Goal: Information Seeking & Learning: Learn about a topic

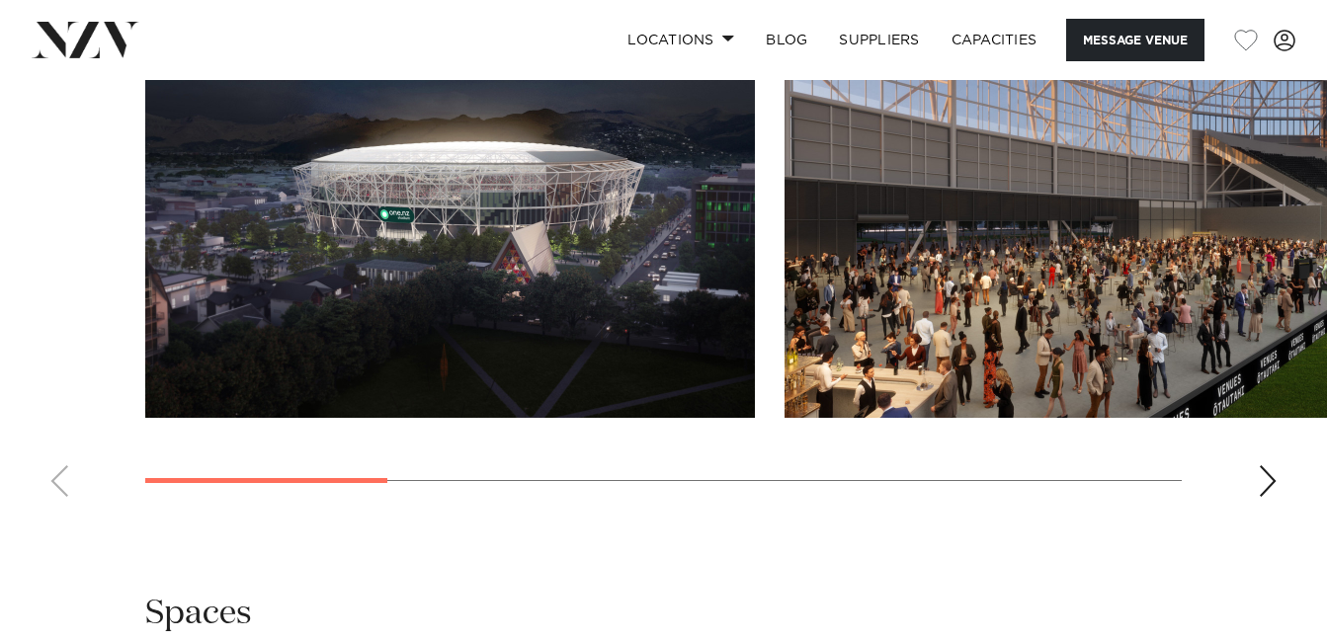
scroll to position [2174, 0]
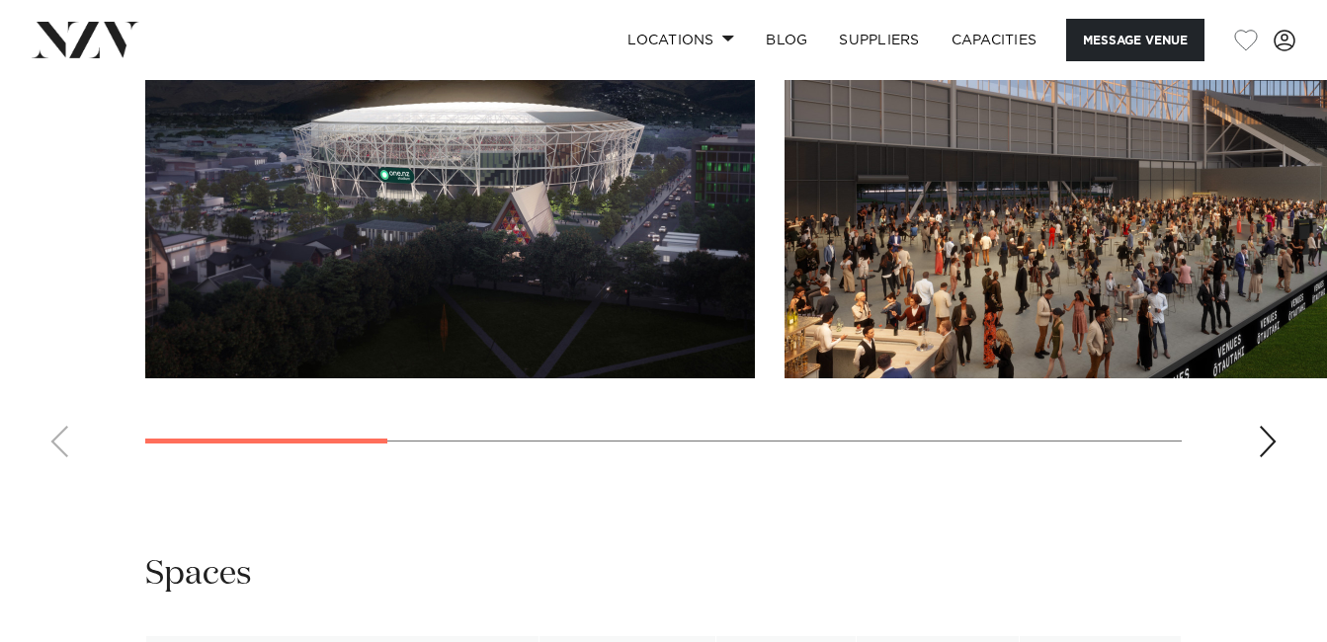
click at [1270, 457] on div "Next slide" at bounding box center [1268, 442] width 20 height 32
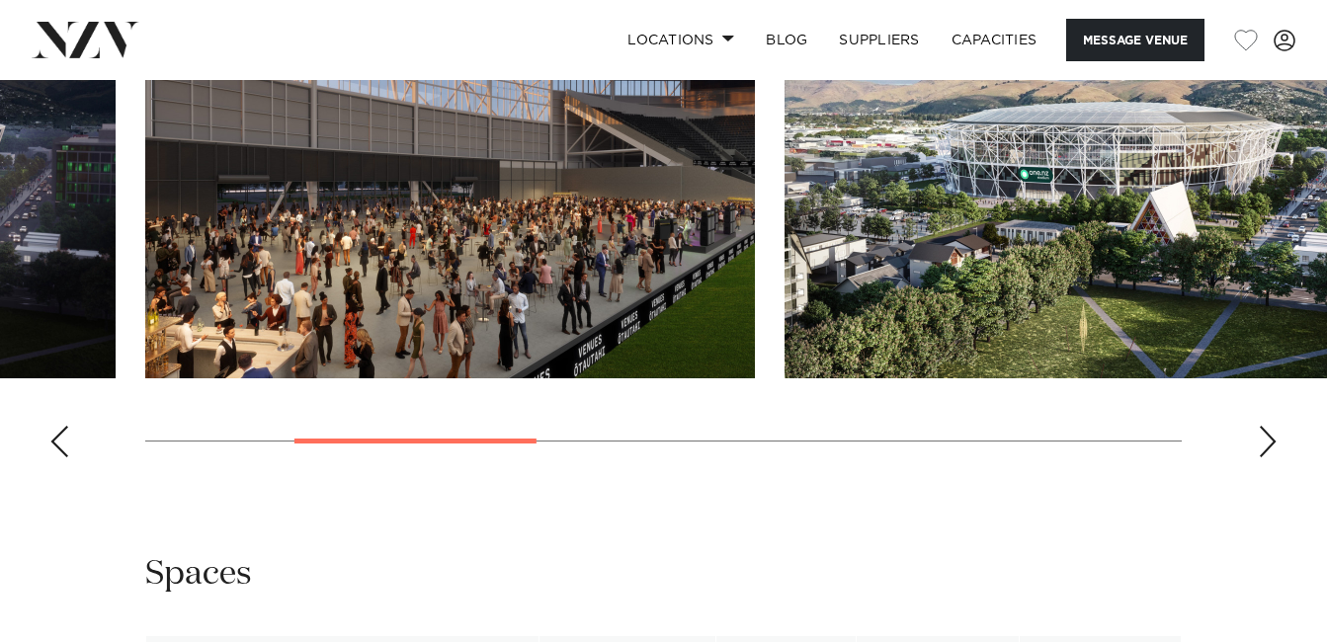
click at [1270, 457] on div "Next slide" at bounding box center [1268, 442] width 20 height 32
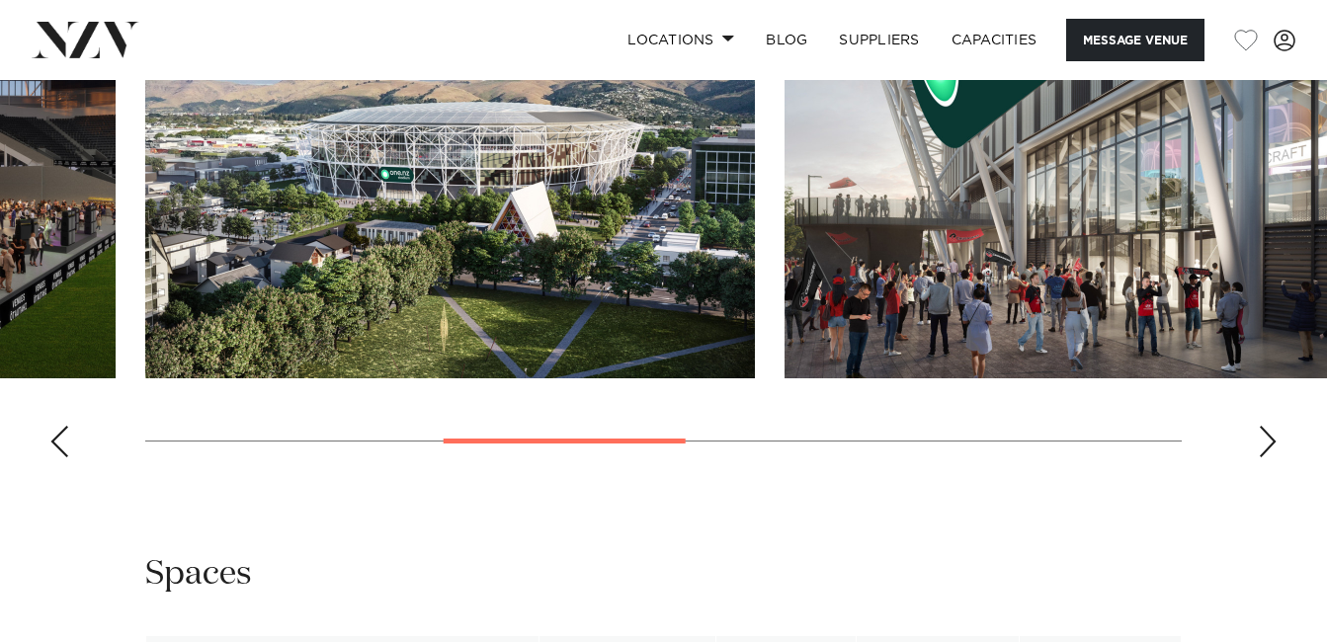
click at [1270, 457] on div "Next slide" at bounding box center [1268, 442] width 20 height 32
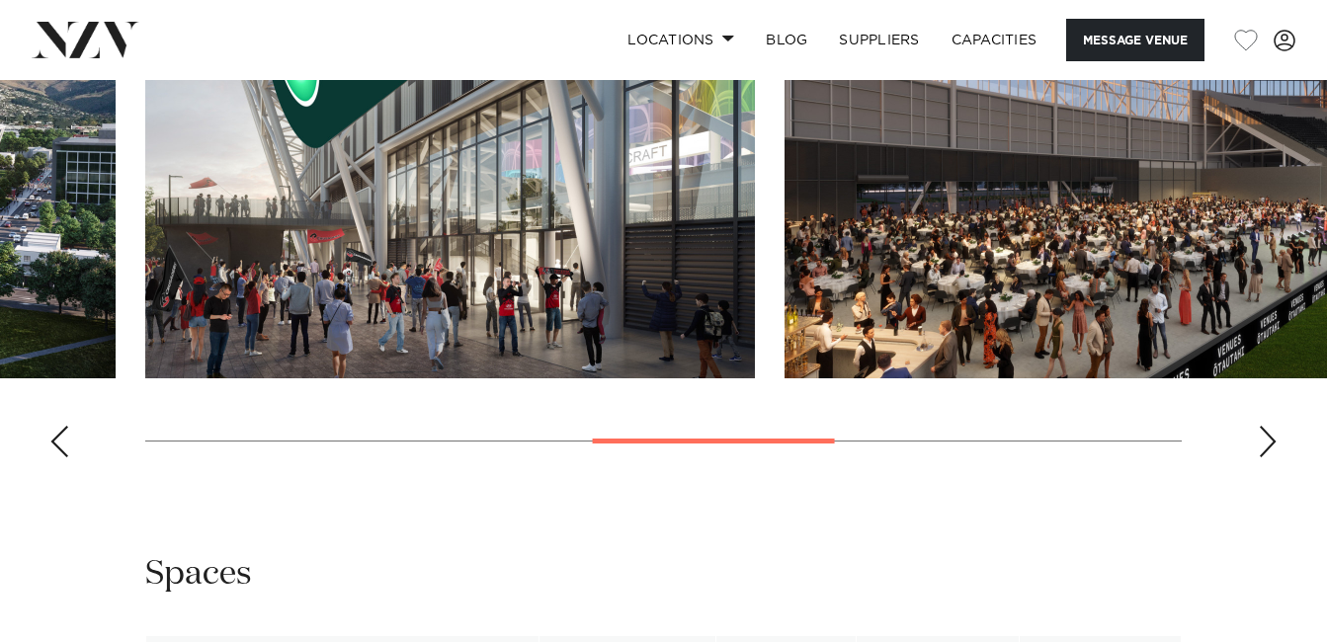
click at [1270, 457] on div "Next slide" at bounding box center [1268, 442] width 20 height 32
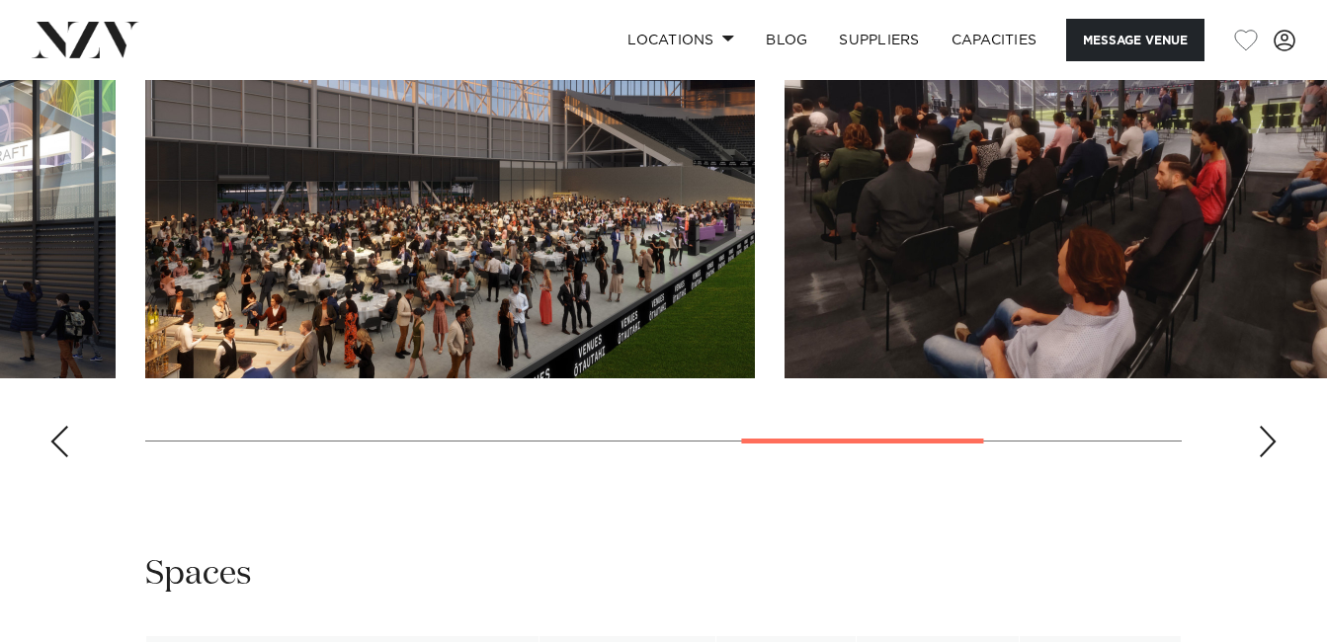
click at [1270, 457] on div "Next slide" at bounding box center [1268, 442] width 20 height 32
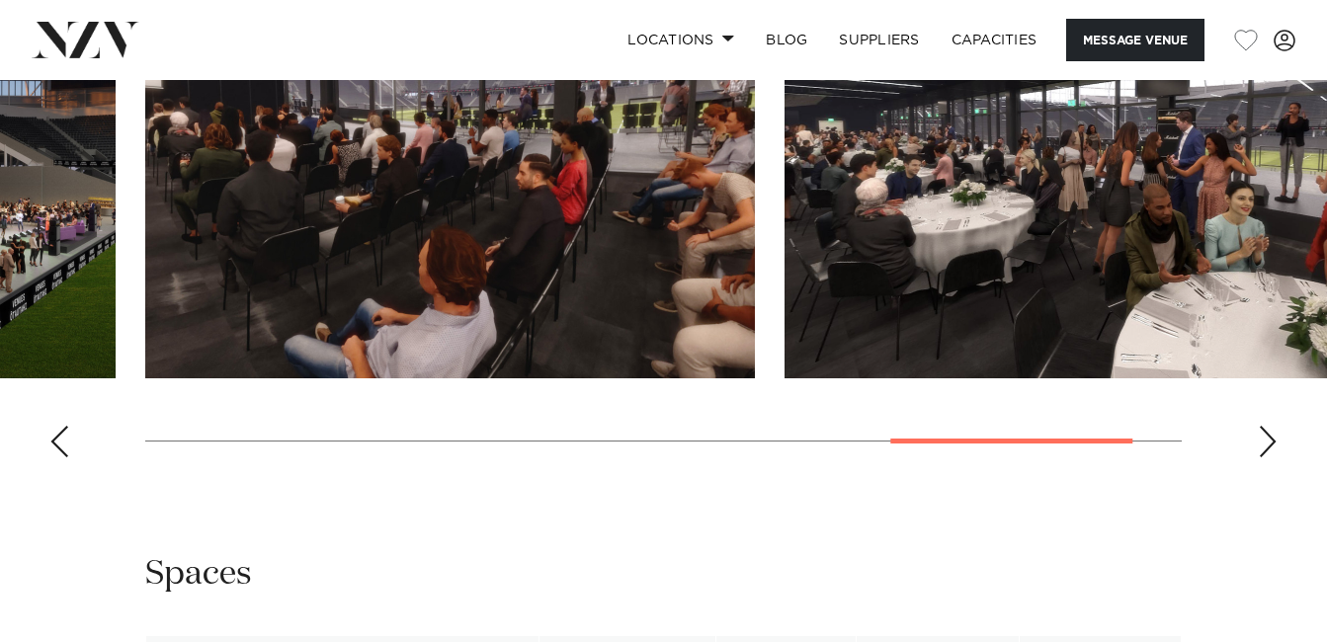
click at [1270, 457] on div "Next slide" at bounding box center [1268, 442] width 20 height 32
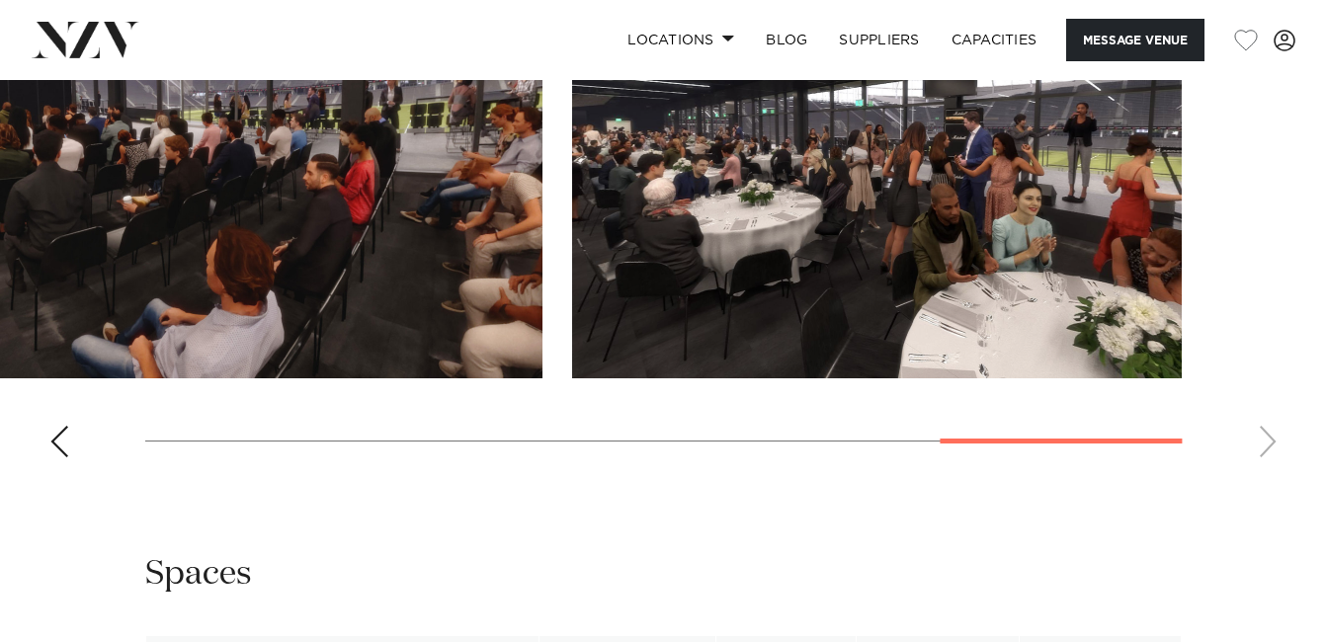
click at [745, 361] on img "7 / 7" at bounding box center [877, 155] width 610 height 448
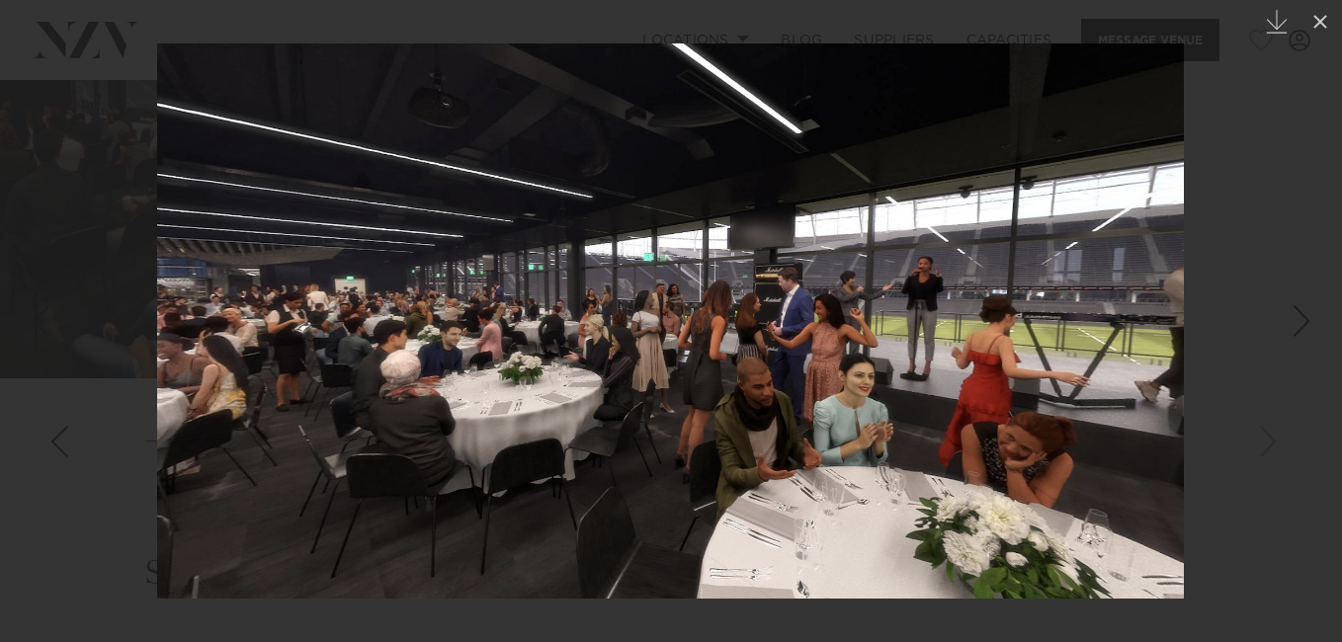
click at [263, 350] on img at bounding box center [670, 320] width 1027 height 555
click at [62, 180] on div at bounding box center [671, 321] width 1342 height 642
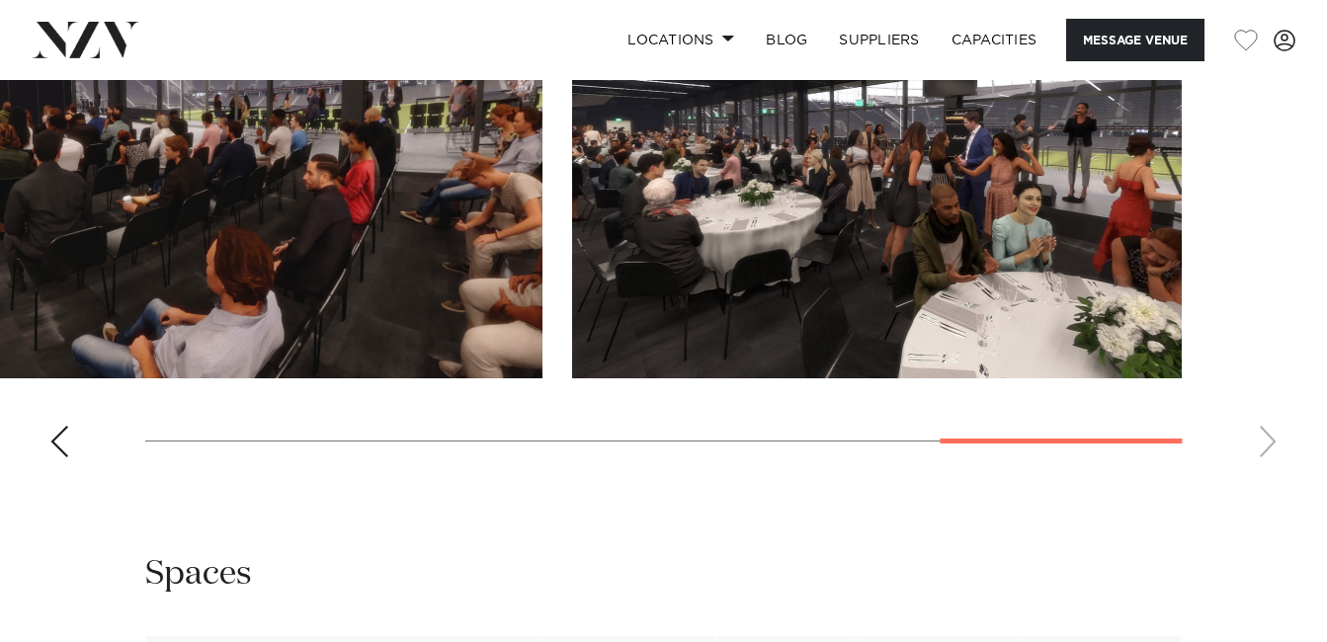
click at [250, 259] on img "6 / 7" at bounding box center [238, 155] width 610 height 448
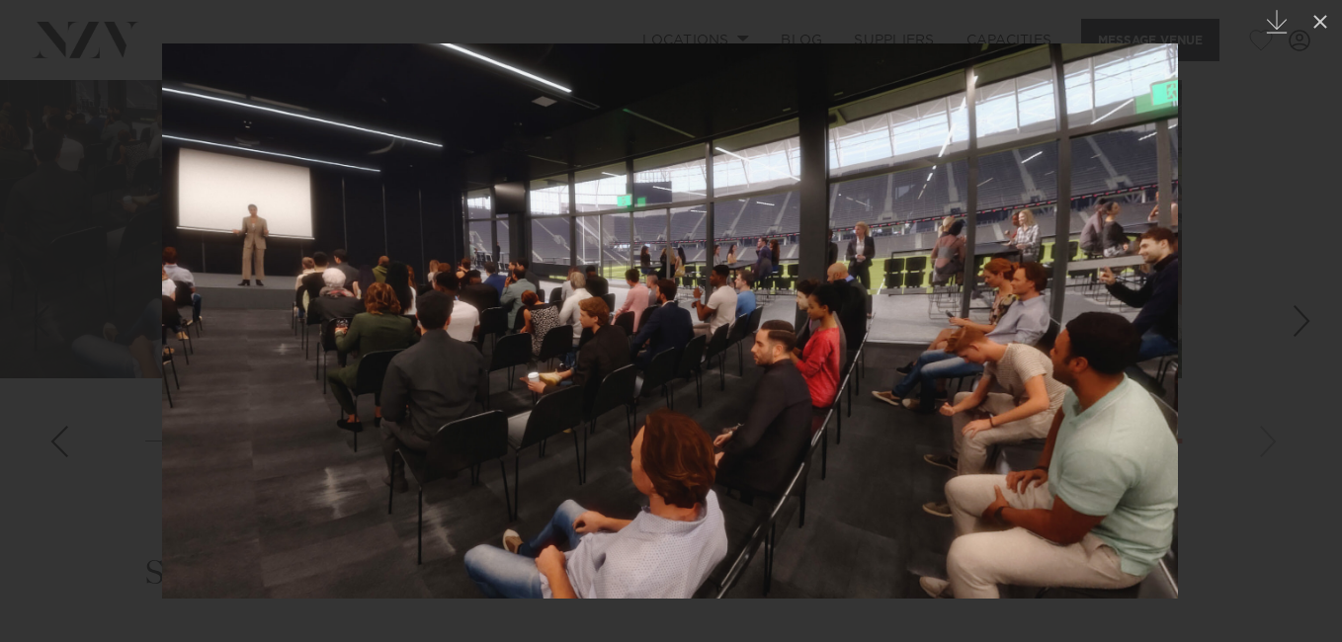
click at [116, 167] on div at bounding box center [671, 321] width 1342 height 642
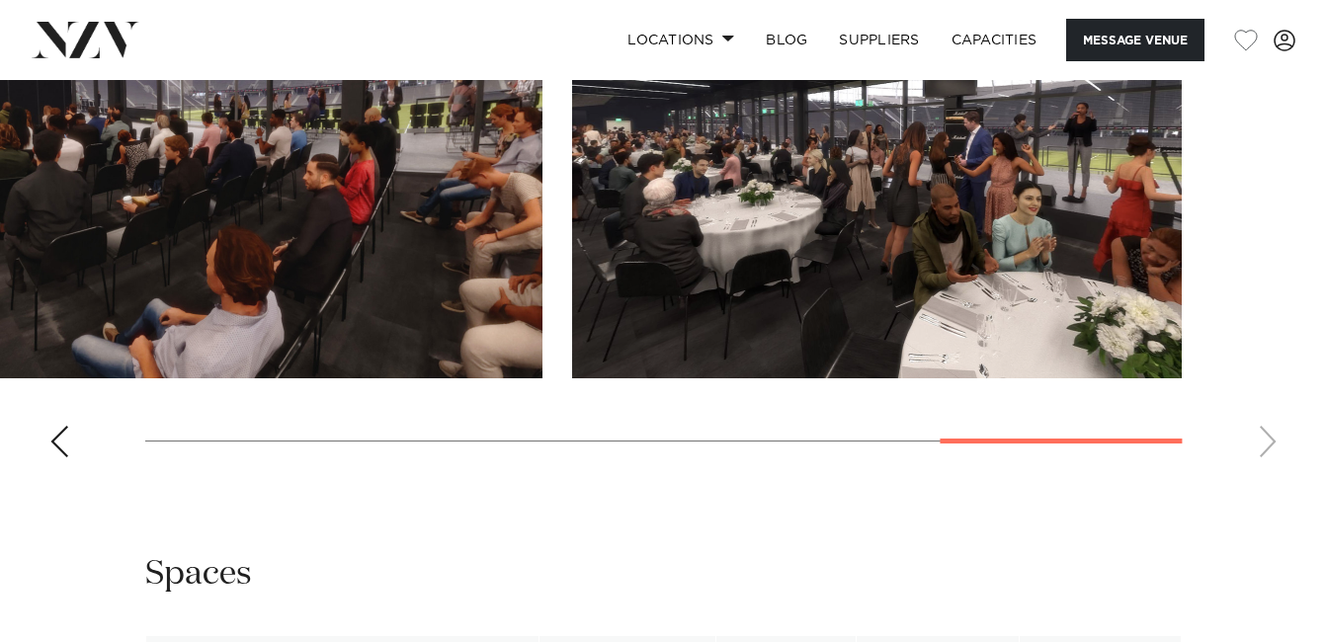
click at [52, 457] on div "Previous slide" at bounding box center [59, 442] width 20 height 32
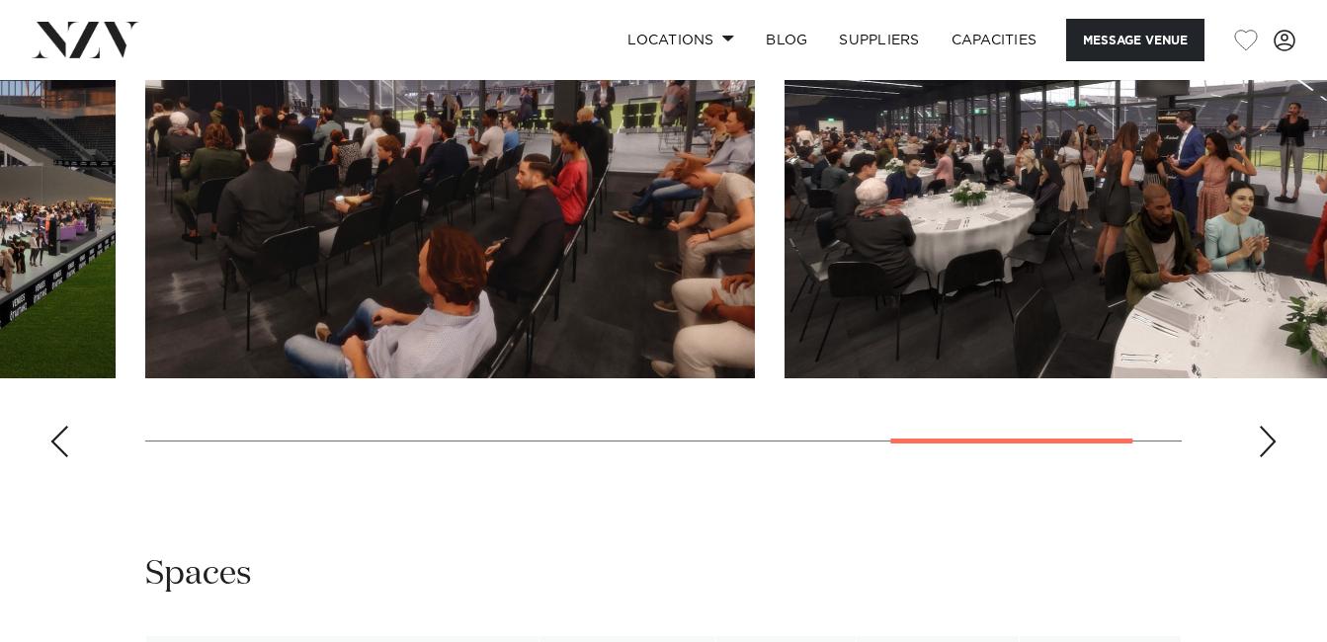
click at [52, 457] on div "Previous slide" at bounding box center [59, 442] width 20 height 32
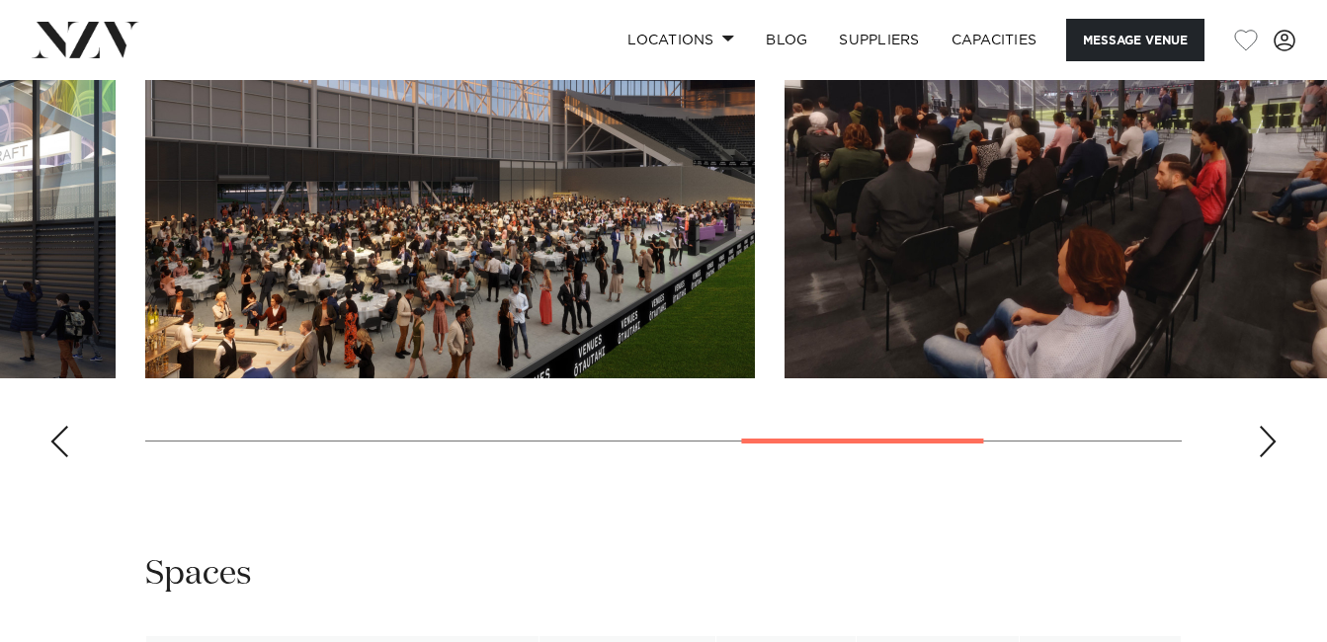
click at [52, 457] on div "Previous slide" at bounding box center [59, 442] width 20 height 32
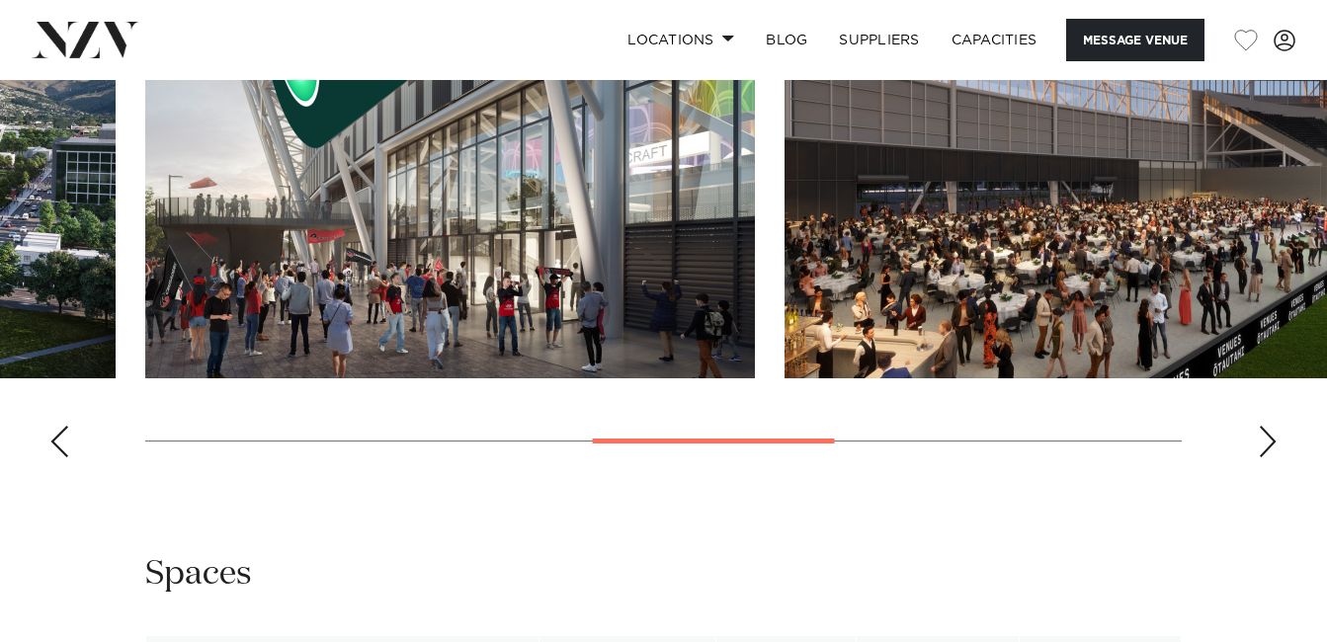
click at [52, 457] on div "Previous slide" at bounding box center [59, 442] width 20 height 32
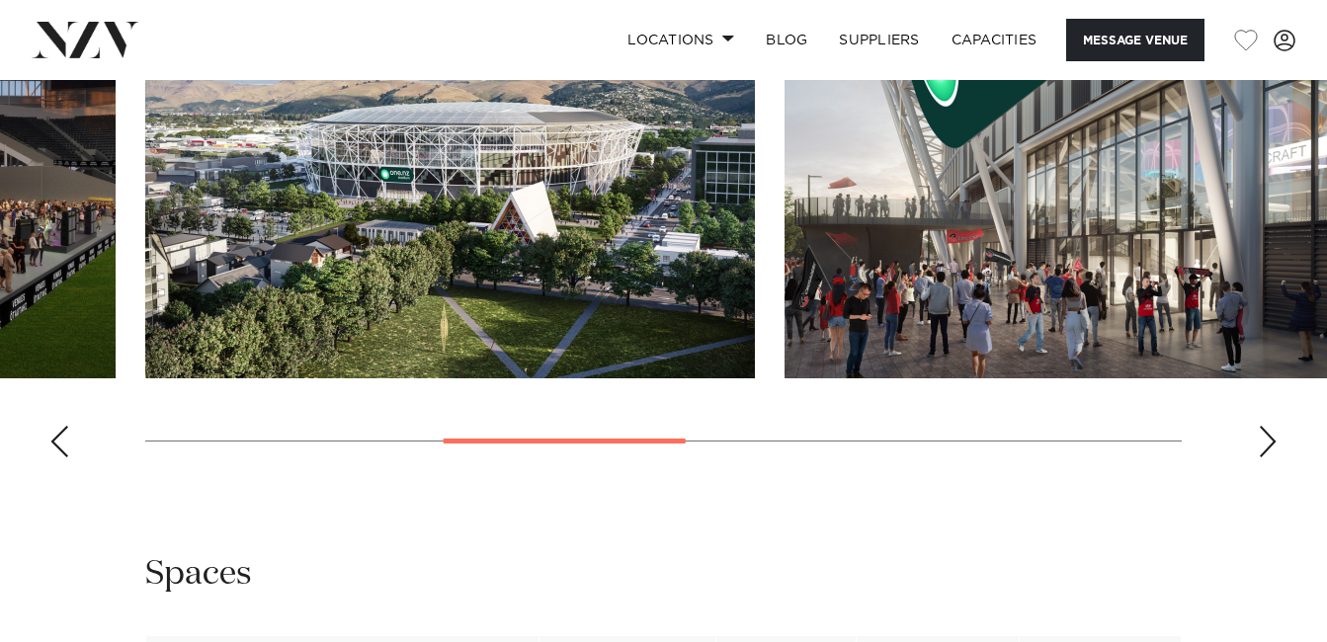
click at [294, 329] on img "3 / 7" at bounding box center [450, 155] width 610 height 448
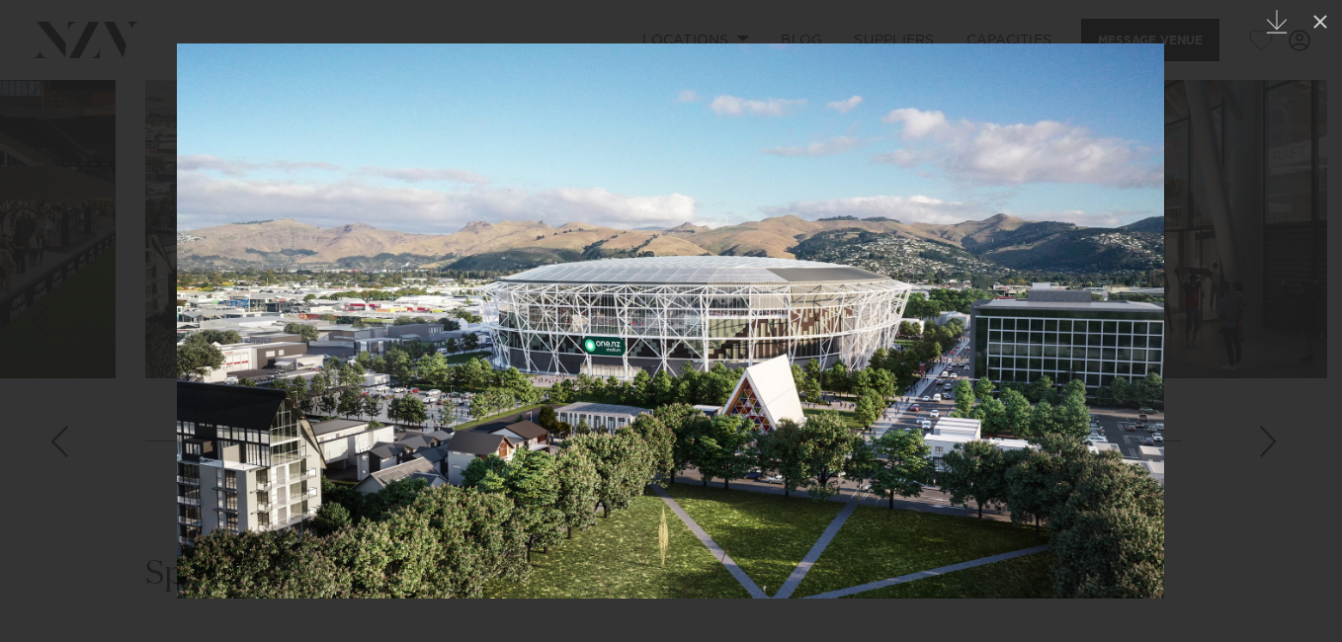
click at [515, 329] on img at bounding box center [670, 320] width 987 height 555
click at [1220, 386] on div at bounding box center [671, 321] width 1342 height 642
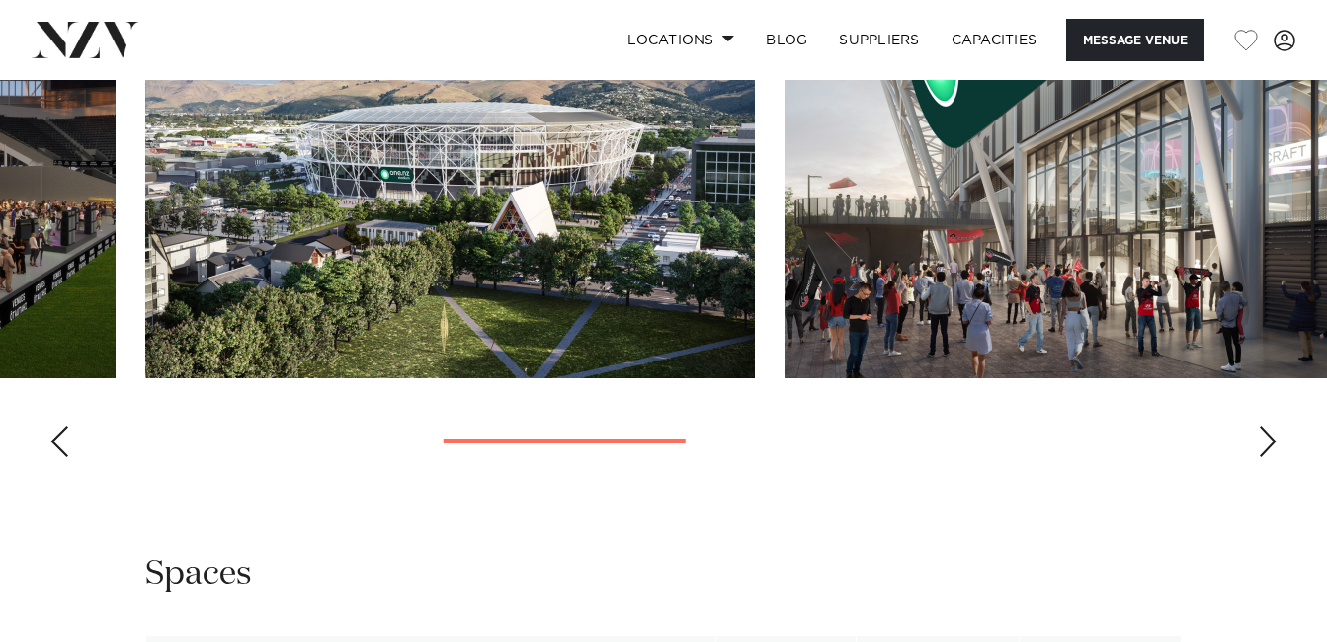
click at [49, 457] on div "Previous slide" at bounding box center [59, 442] width 20 height 32
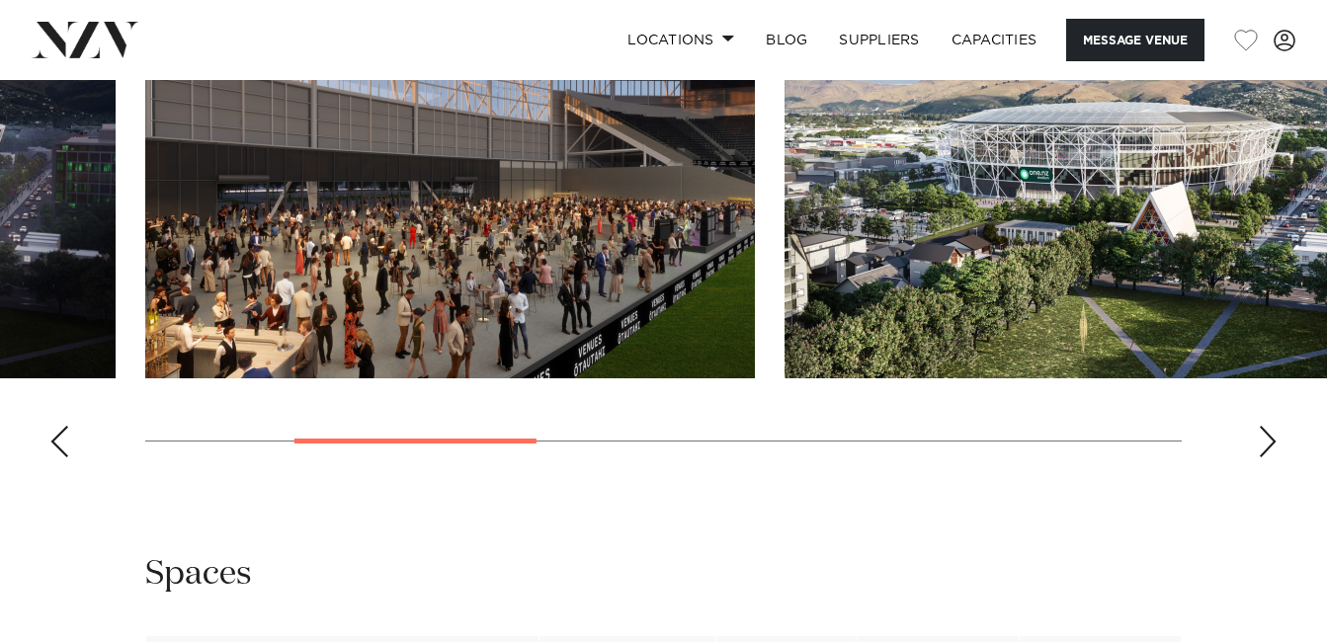
click at [49, 457] on div "Previous slide" at bounding box center [59, 442] width 20 height 32
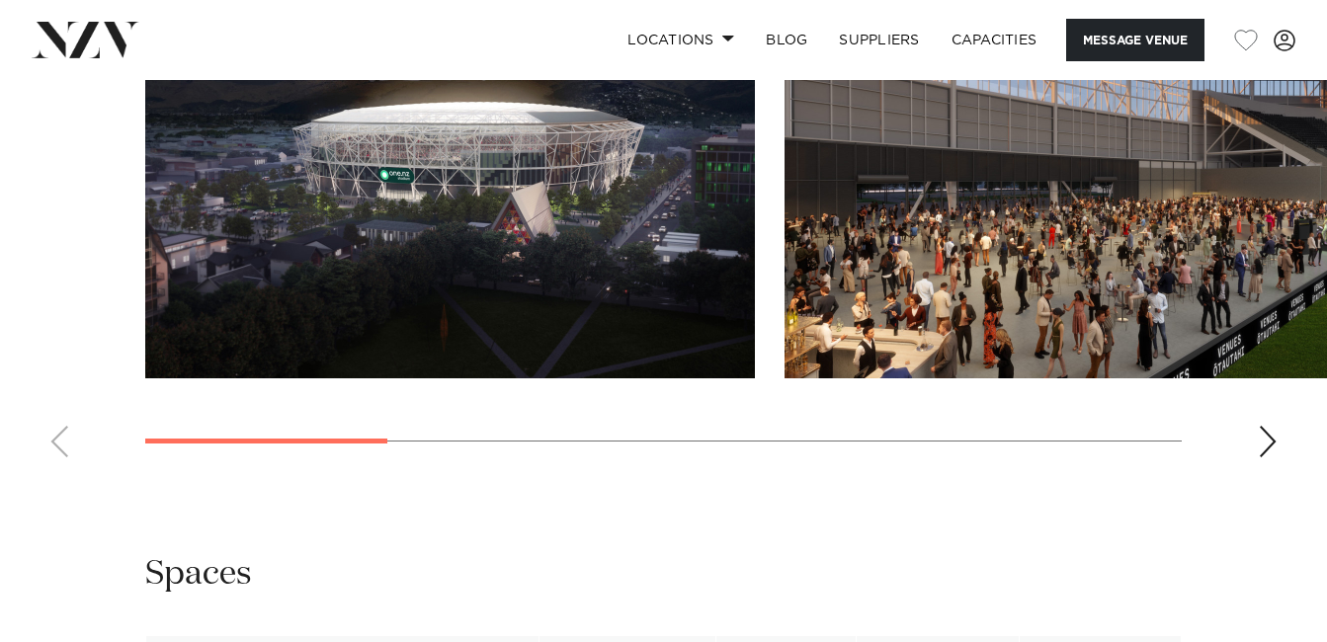
click at [364, 351] on img "1 / 7" at bounding box center [450, 155] width 610 height 448
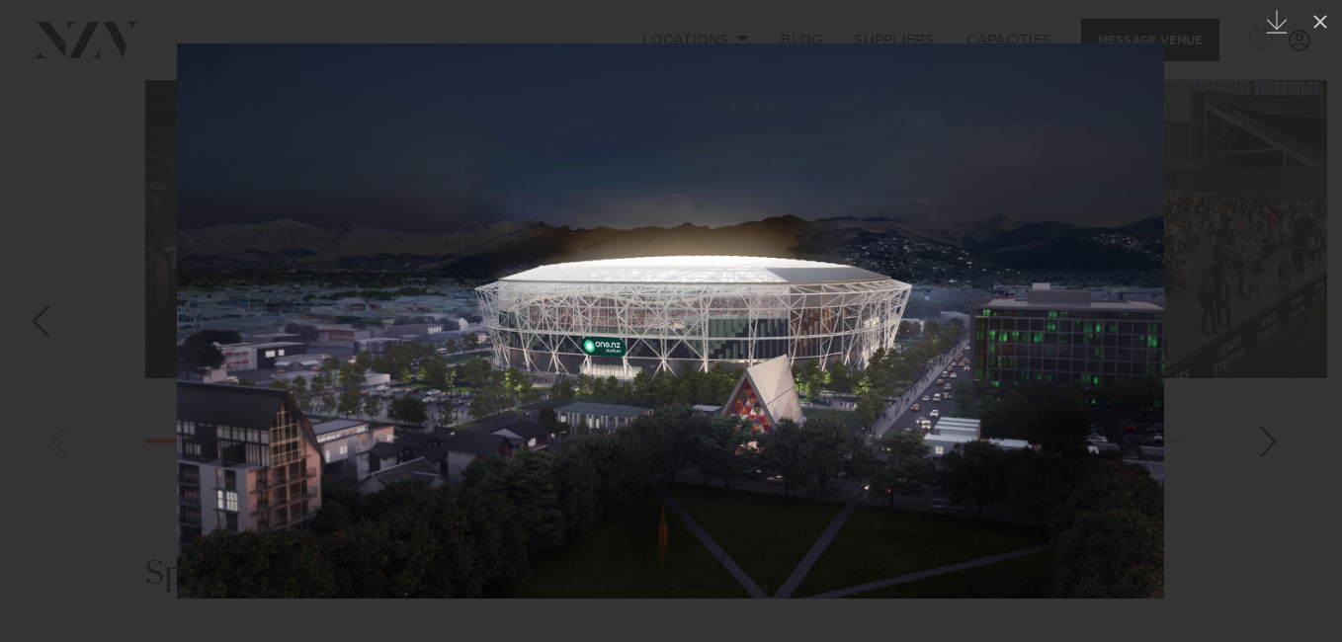
click at [570, 372] on img at bounding box center [670, 320] width 987 height 555
click at [39, 260] on div at bounding box center [671, 321] width 1342 height 642
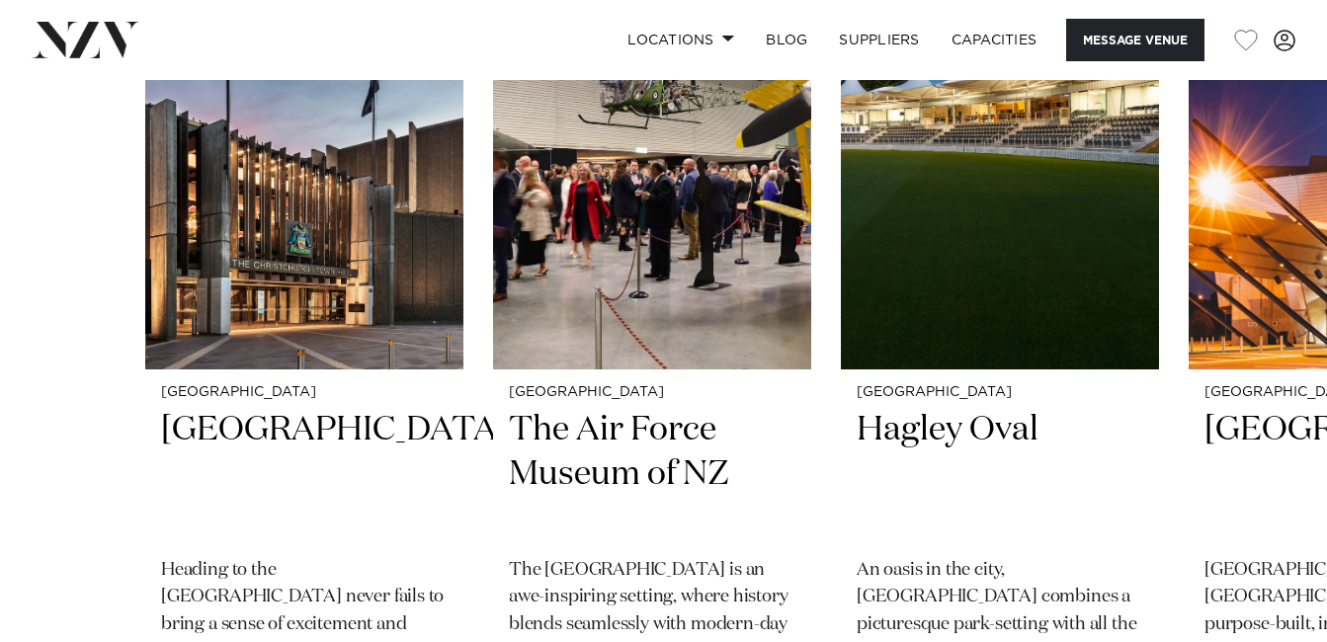
scroll to position [3320, 0]
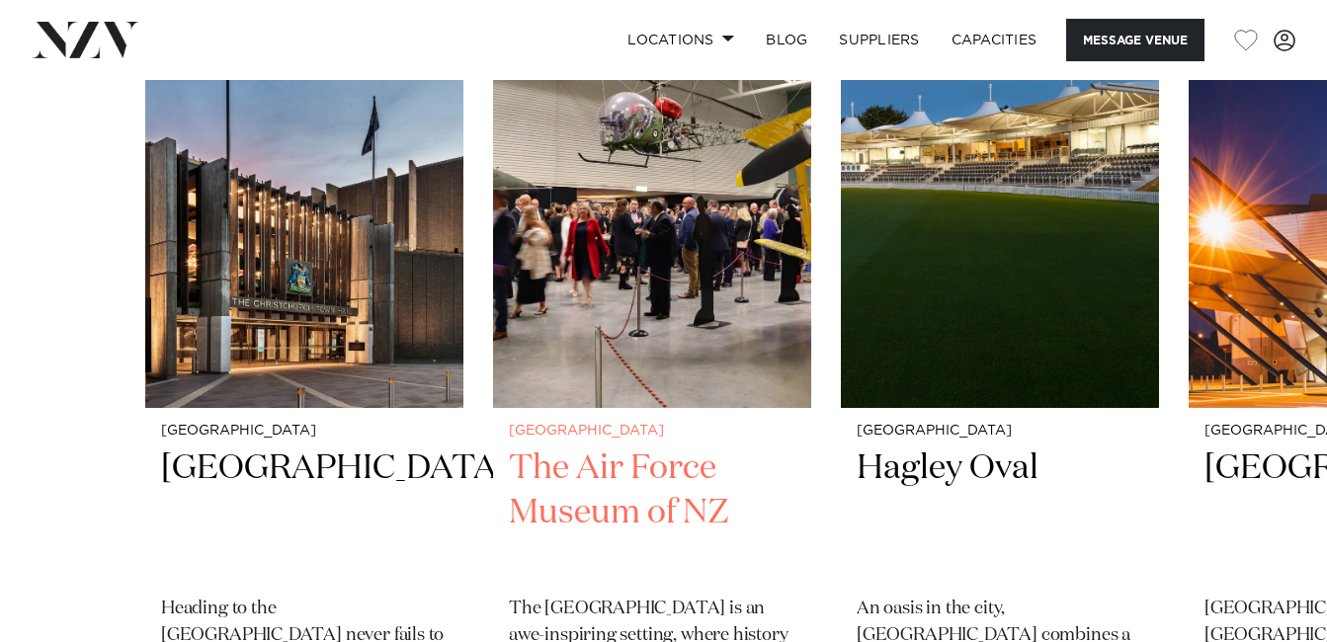
click at [663, 309] on img "2 / 4" at bounding box center [652, 194] width 318 height 427
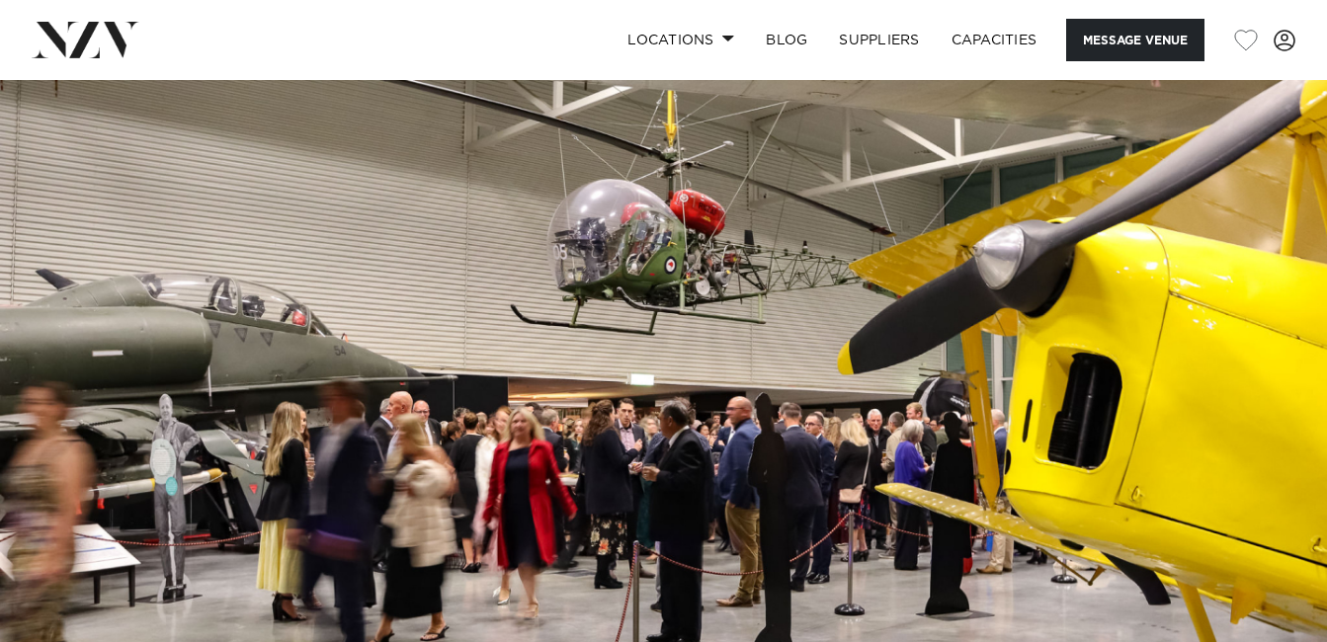
click at [969, 350] on img at bounding box center [663, 391] width 1327 height 622
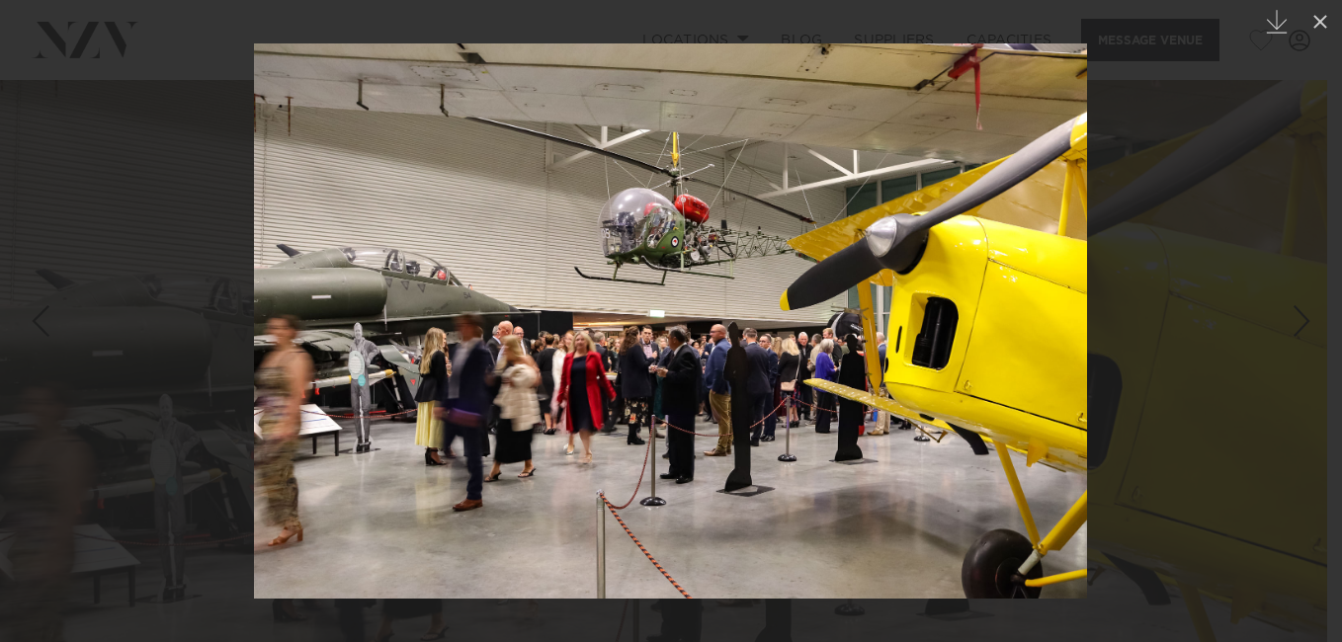
click at [1175, 301] on div at bounding box center [671, 321] width 1342 height 642
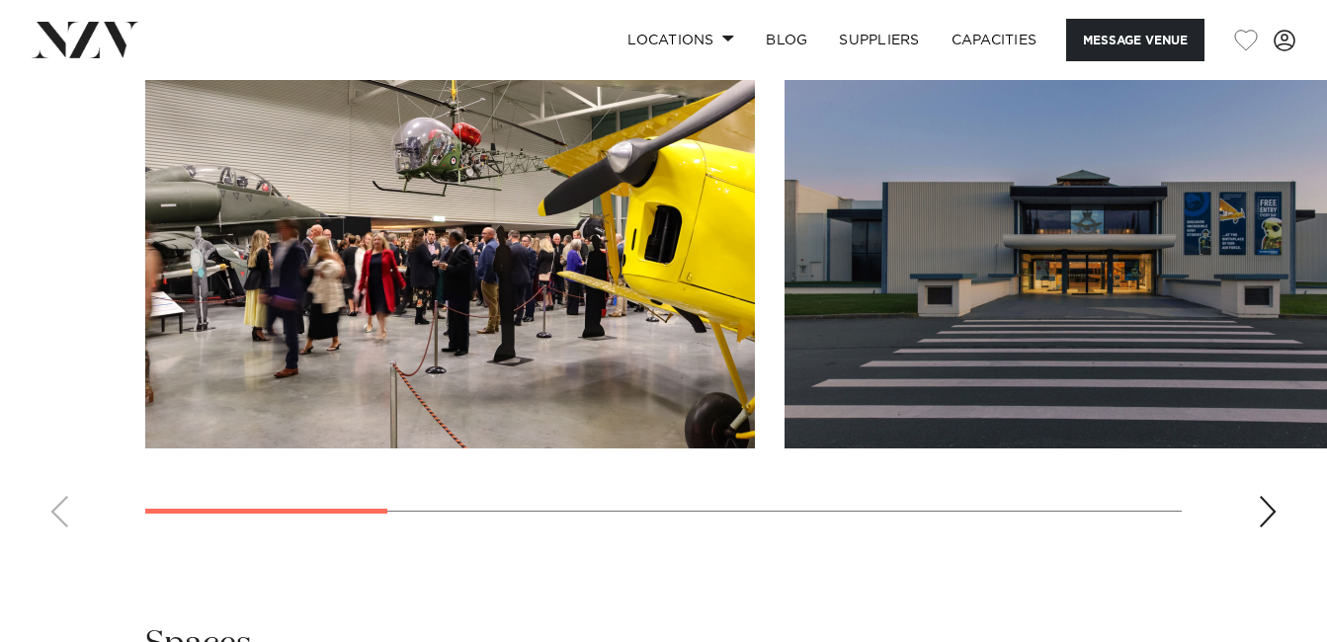
scroll to position [1976, 0]
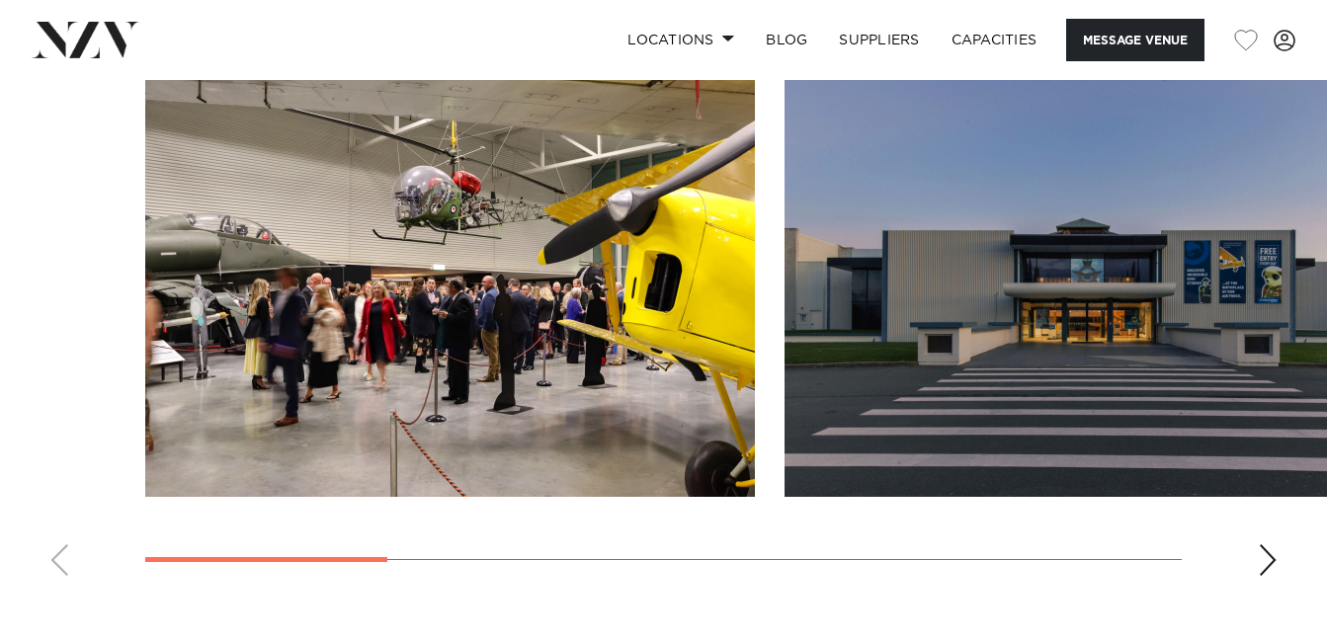
click at [1267, 550] on div "Next slide" at bounding box center [1268, 560] width 20 height 32
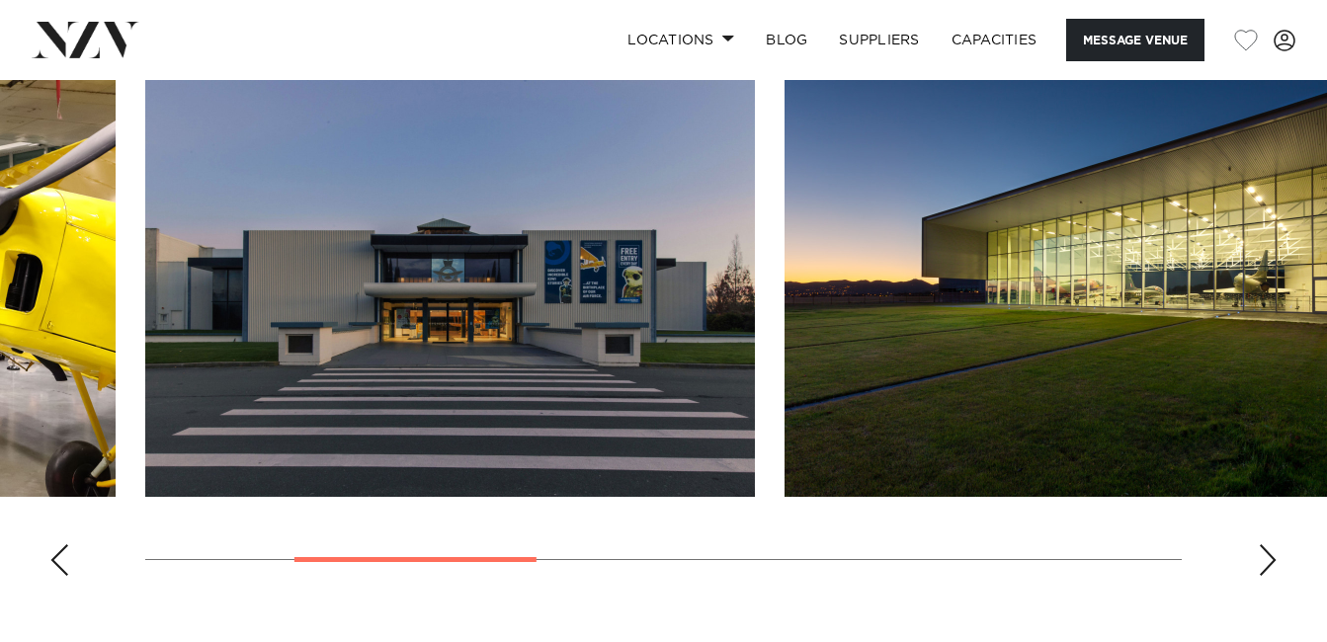
click at [1267, 550] on div "Next slide" at bounding box center [1268, 560] width 20 height 32
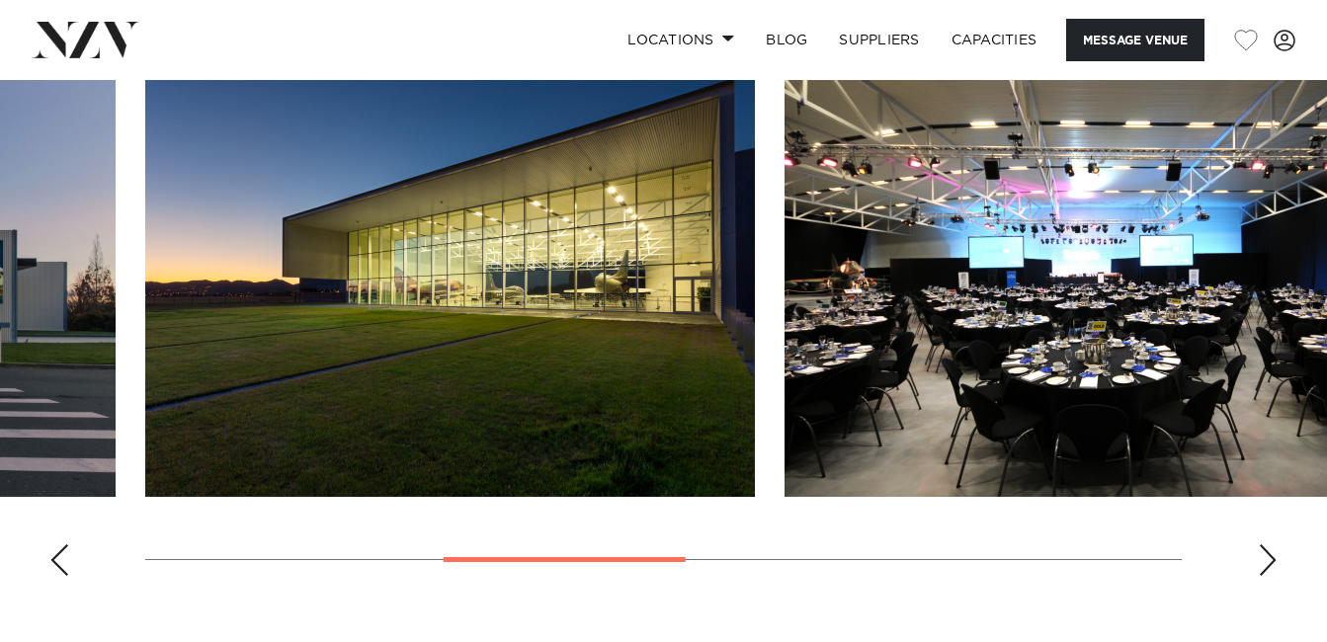
click at [1267, 550] on div "Next slide" at bounding box center [1268, 560] width 20 height 32
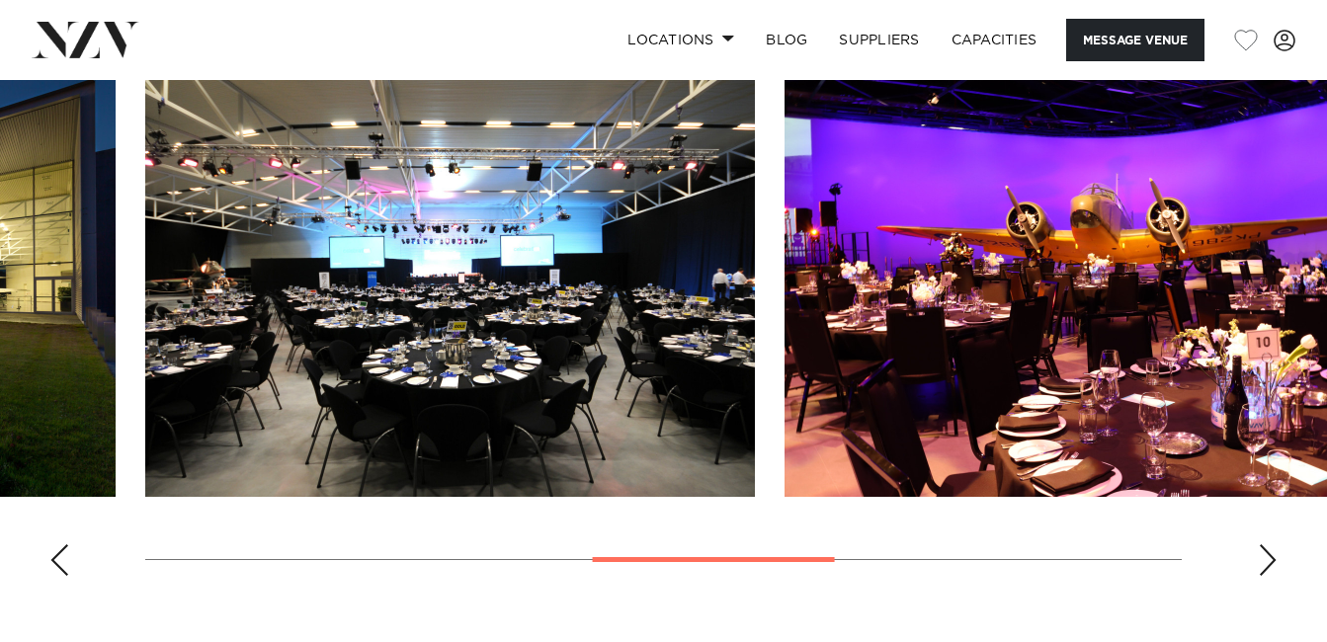
click at [1267, 550] on div "Next slide" at bounding box center [1268, 560] width 20 height 32
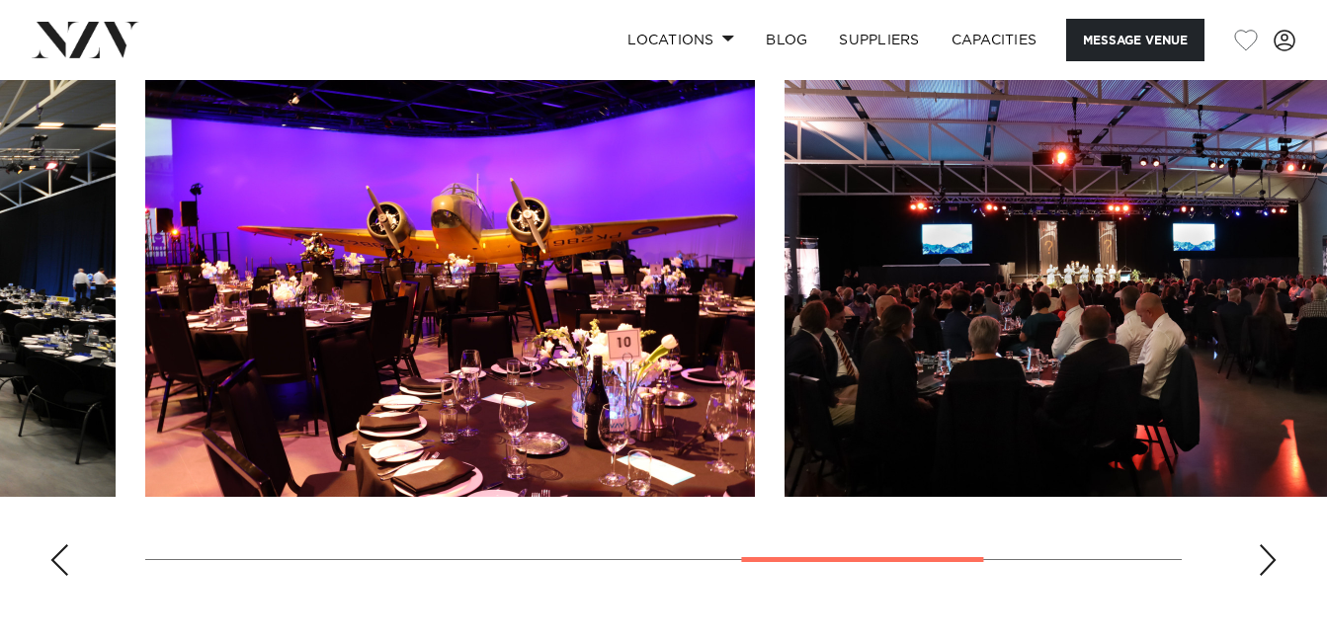
click at [1267, 550] on div "Next slide" at bounding box center [1268, 560] width 20 height 32
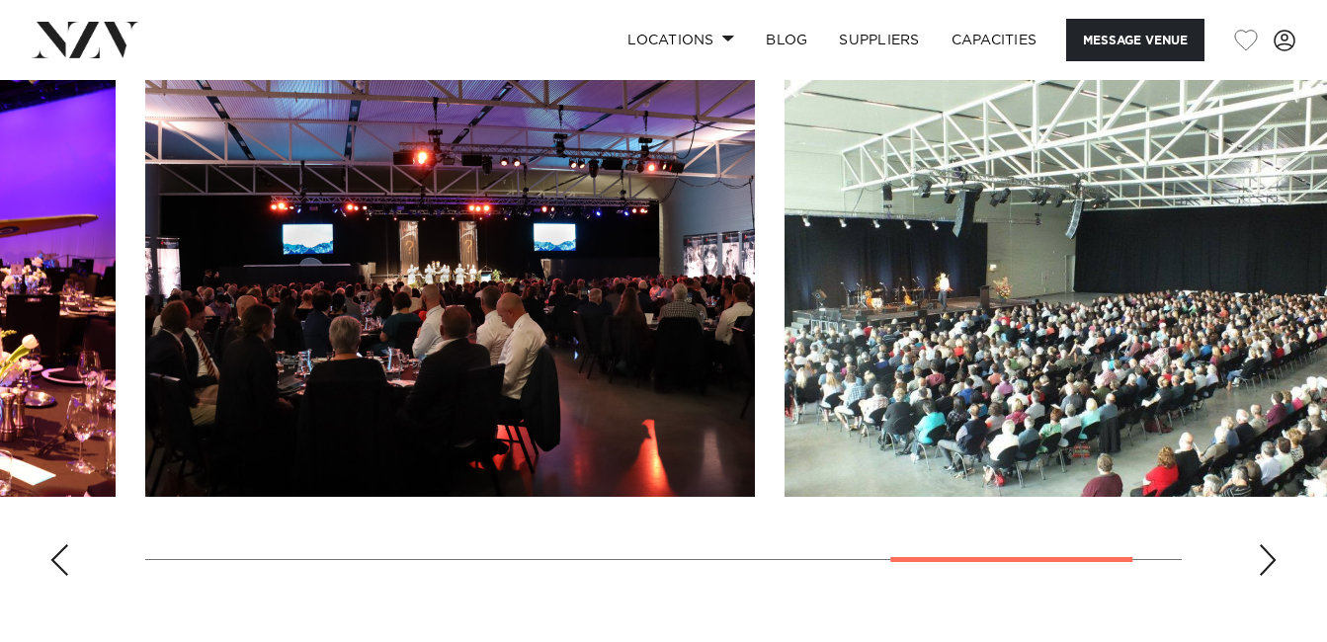
click at [1267, 550] on div "Next slide" at bounding box center [1268, 560] width 20 height 32
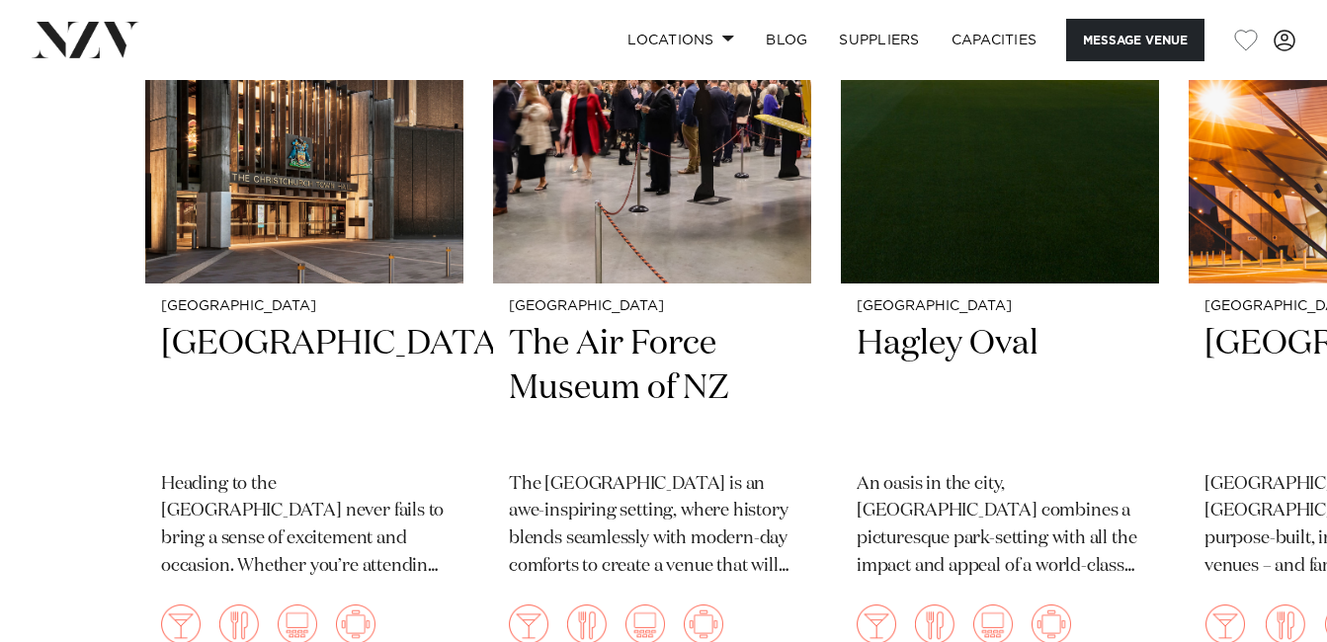
scroll to position [3280, 0]
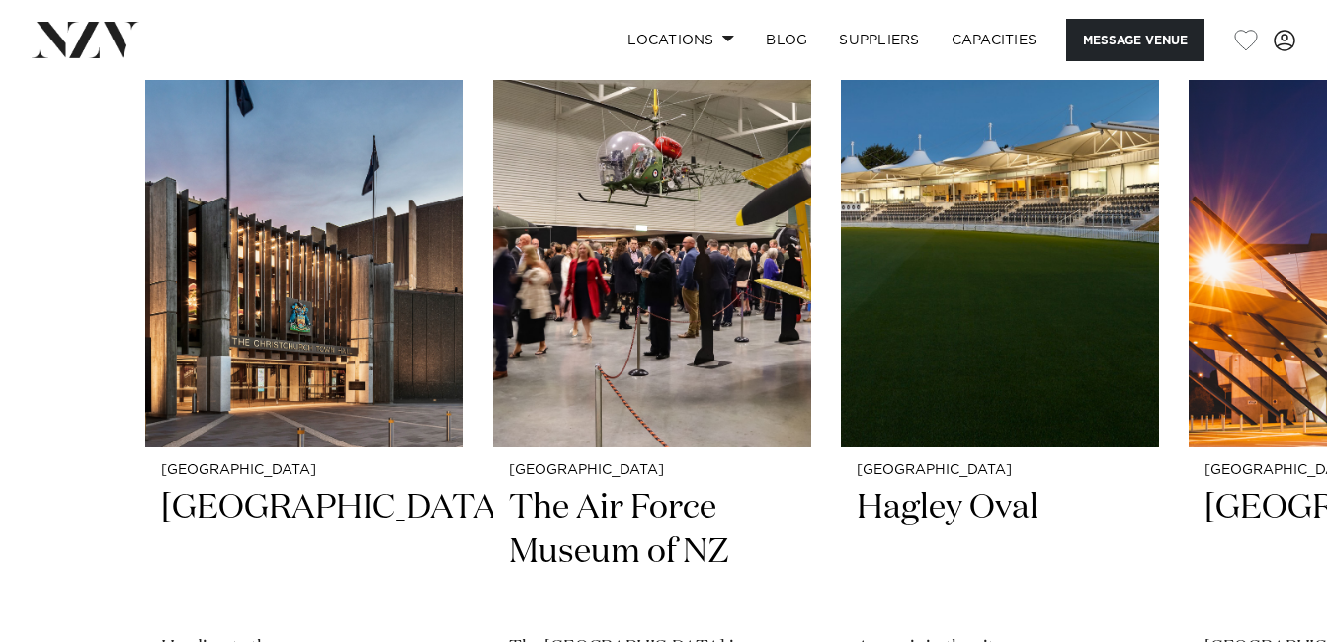
click at [765, 418] on div "Christchurch Christchurch Town Hall Heading to the Christchurch Town Hall never…" at bounding box center [663, 432] width 1037 height 823
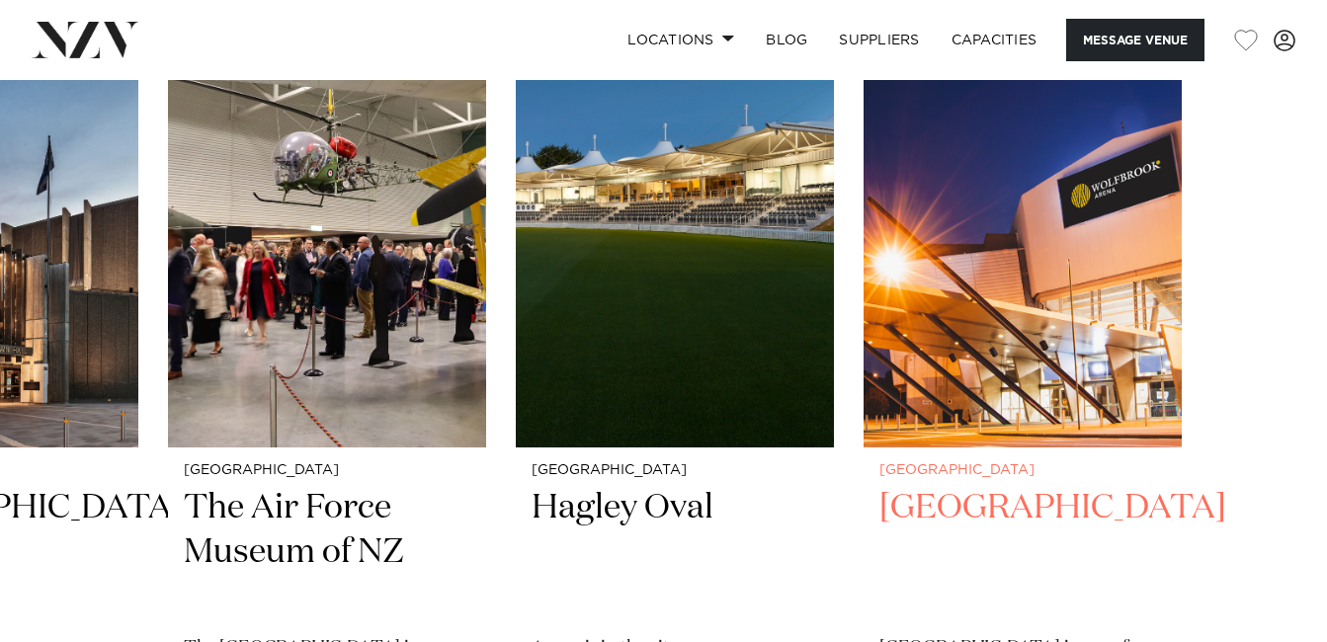
click at [0, 0] on slot "Christchurch Christchurch Town Hall Heading to the Christchurch Town Hall never…" at bounding box center [0, 0] width 0 height 0
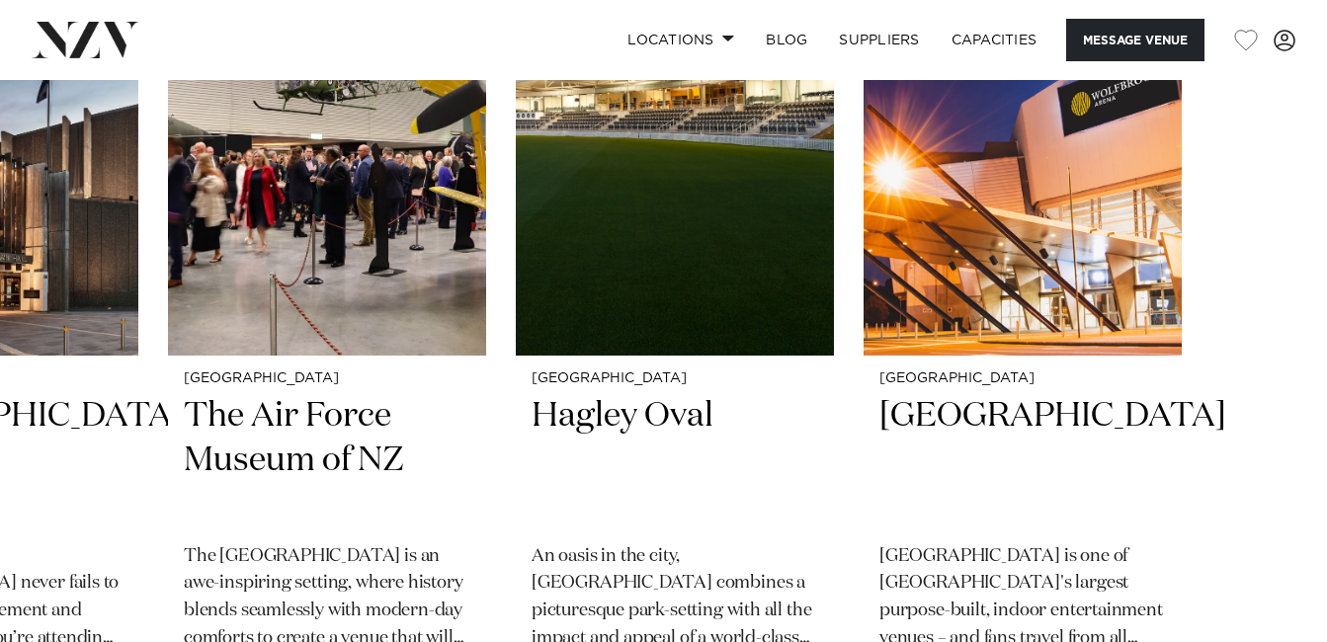
scroll to position [3382, 0]
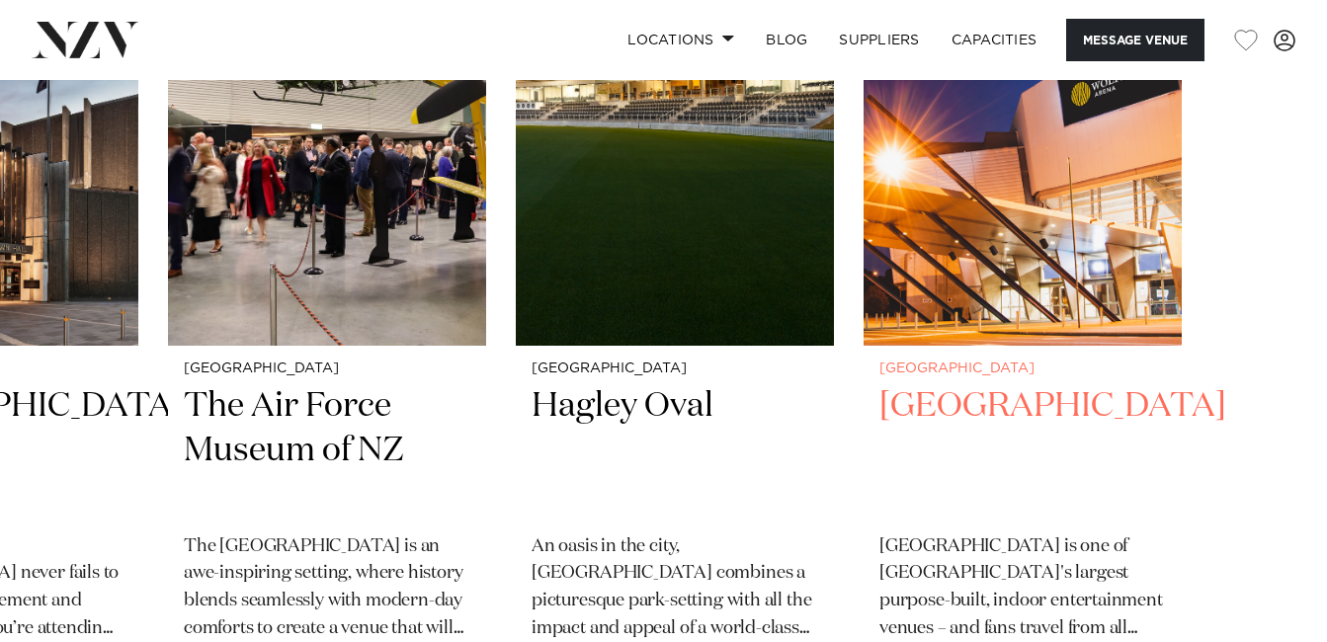
click at [1046, 339] on img "4 / 4" at bounding box center [1023, 132] width 318 height 427
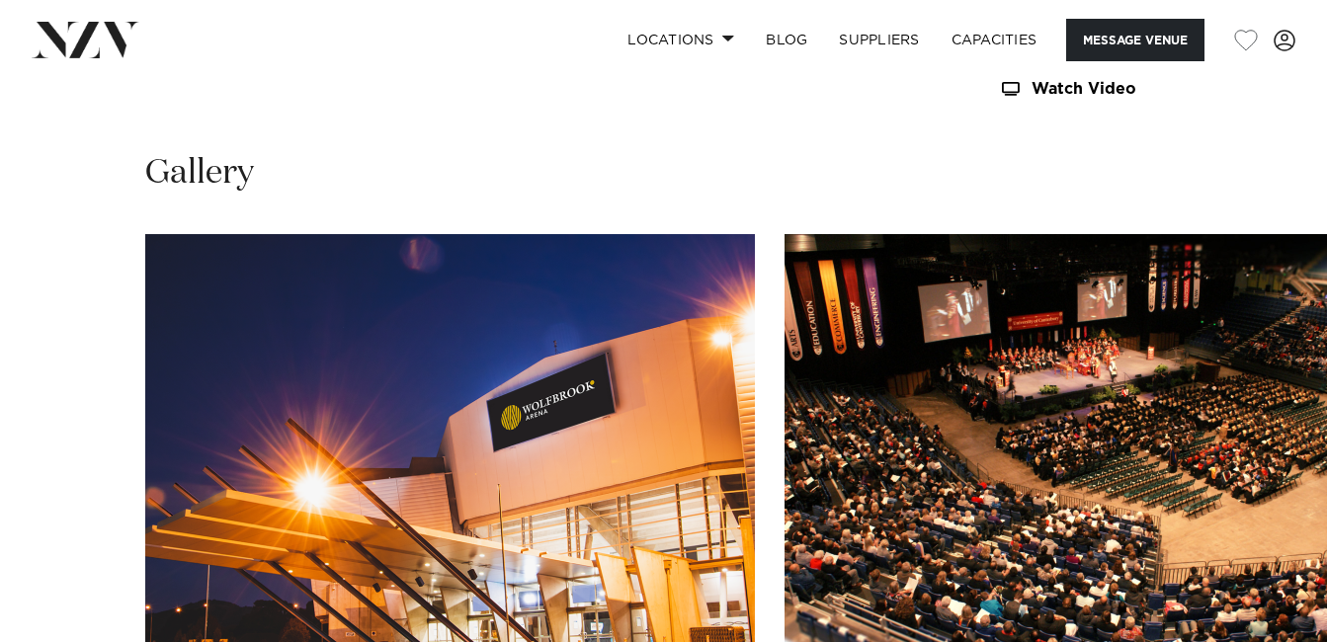
scroll to position [1914, 0]
